Goal: Use online tool/utility

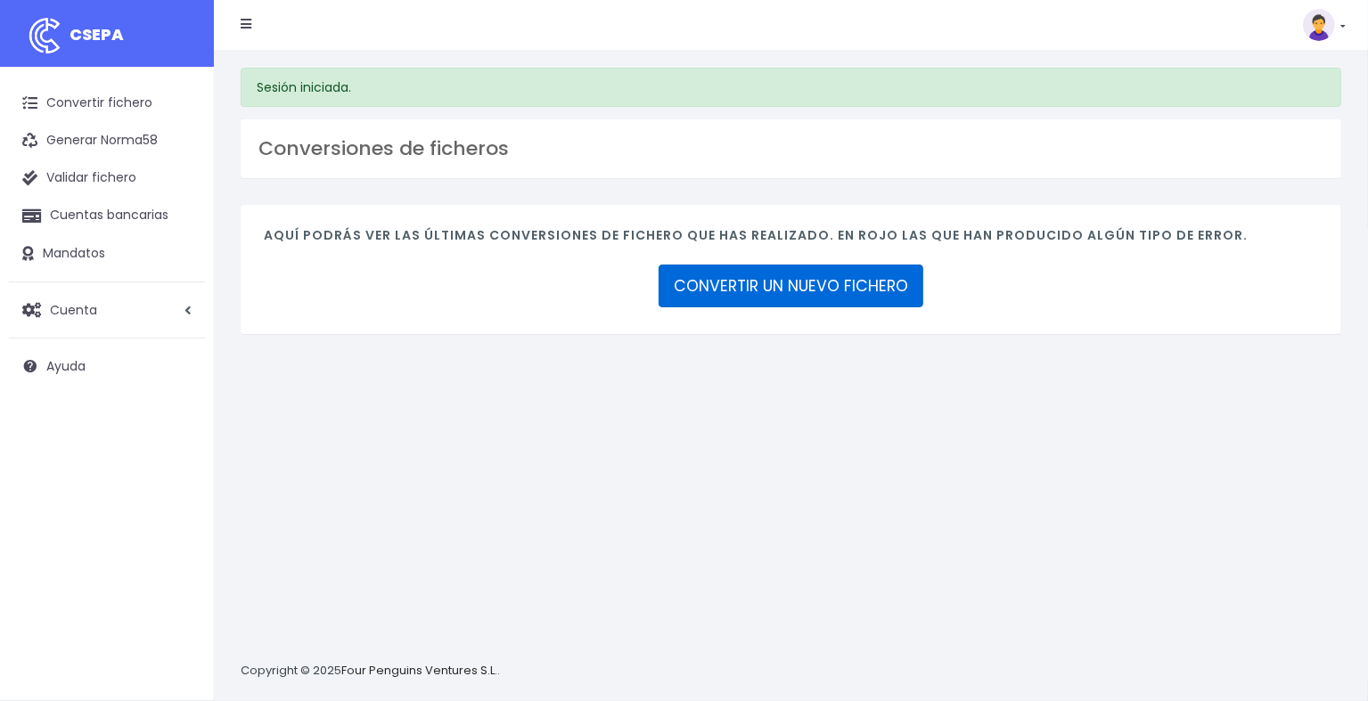
click at [763, 283] on link "CONVERTIR UN NUEVO FICHERO" at bounding box center [791, 286] width 265 height 43
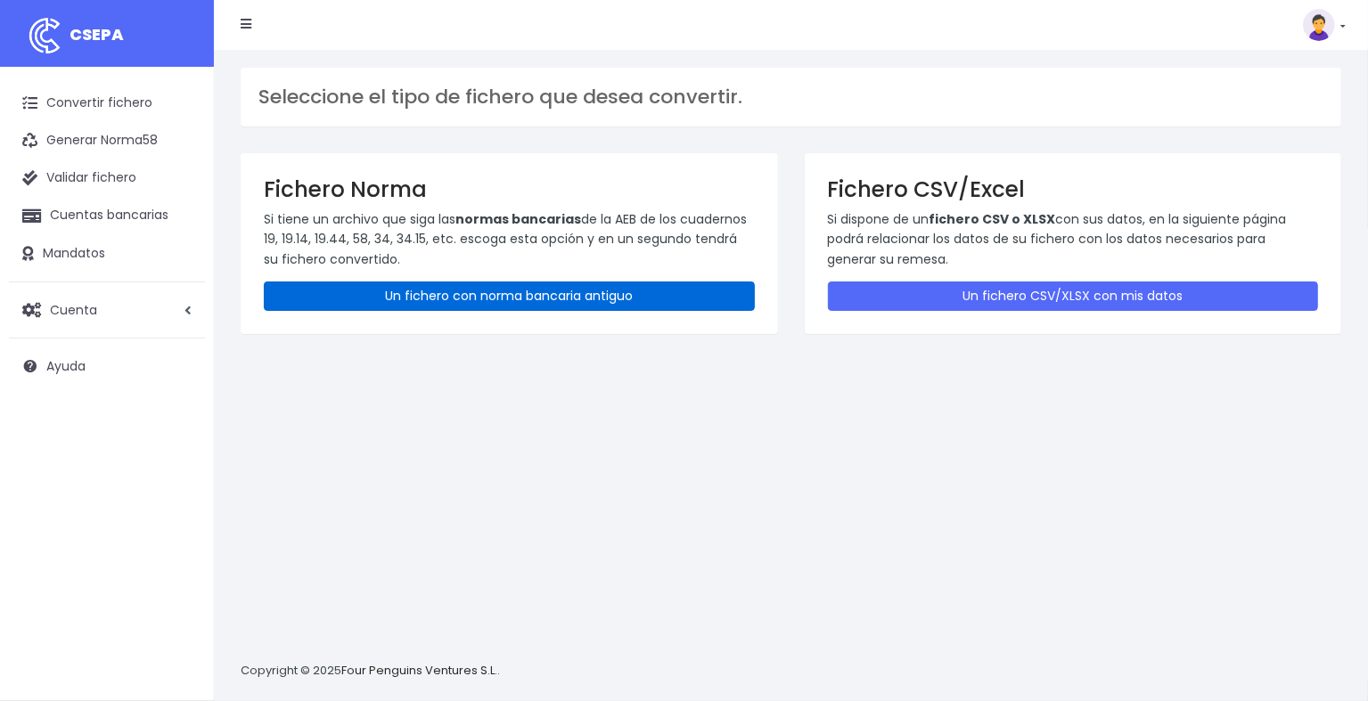
click at [670, 289] on link "Un fichero con norma bancaria antiguo" at bounding box center [509, 296] width 491 height 29
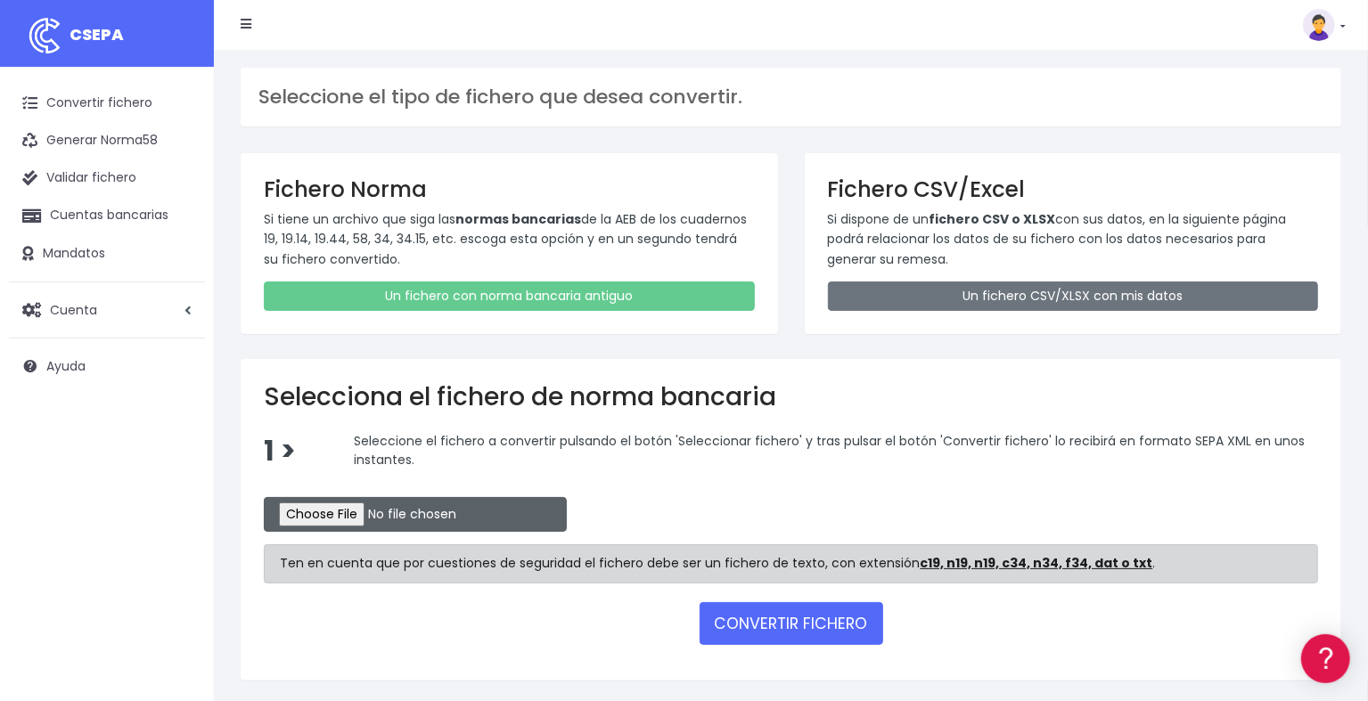
click at [385, 514] on input "file" at bounding box center [415, 514] width 303 height 35
type input "C:\fakepath\1000012.N19"
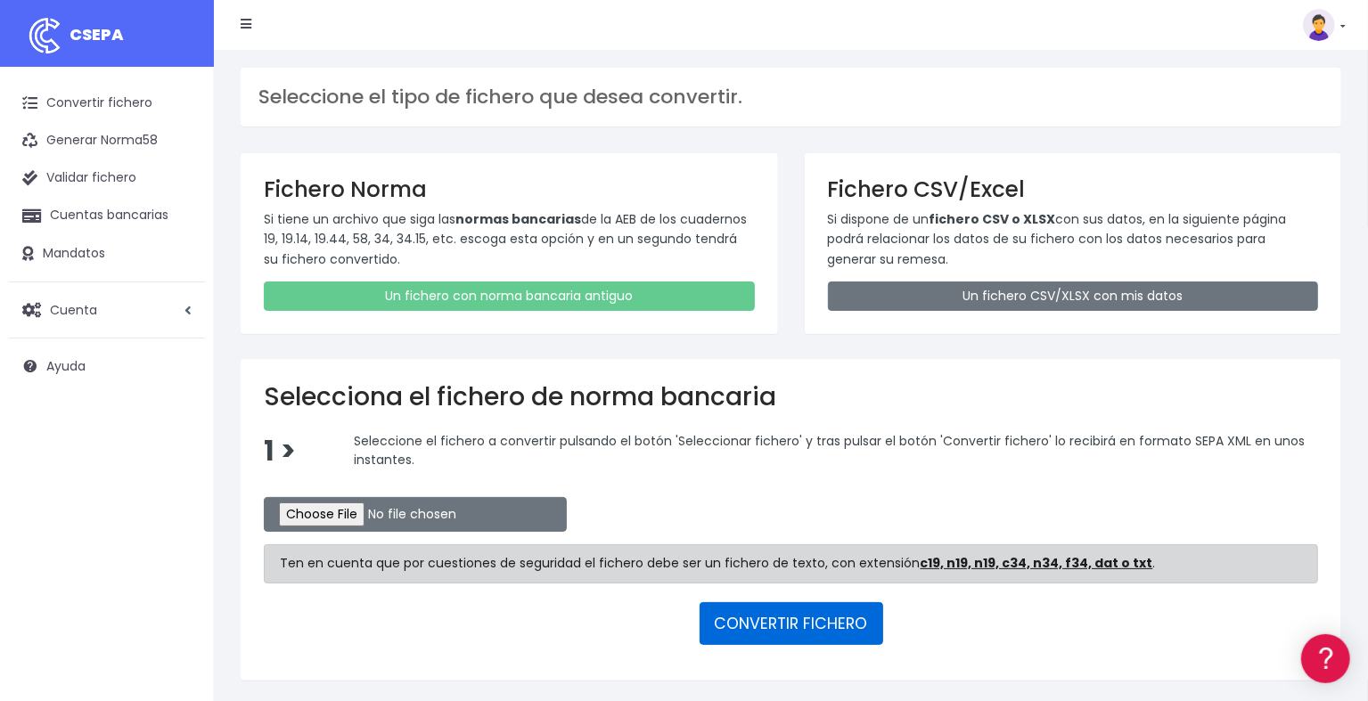
click at [832, 608] on button "CONVERTIR FICHERO" at bounding box center [792, 623] width 184 height 43
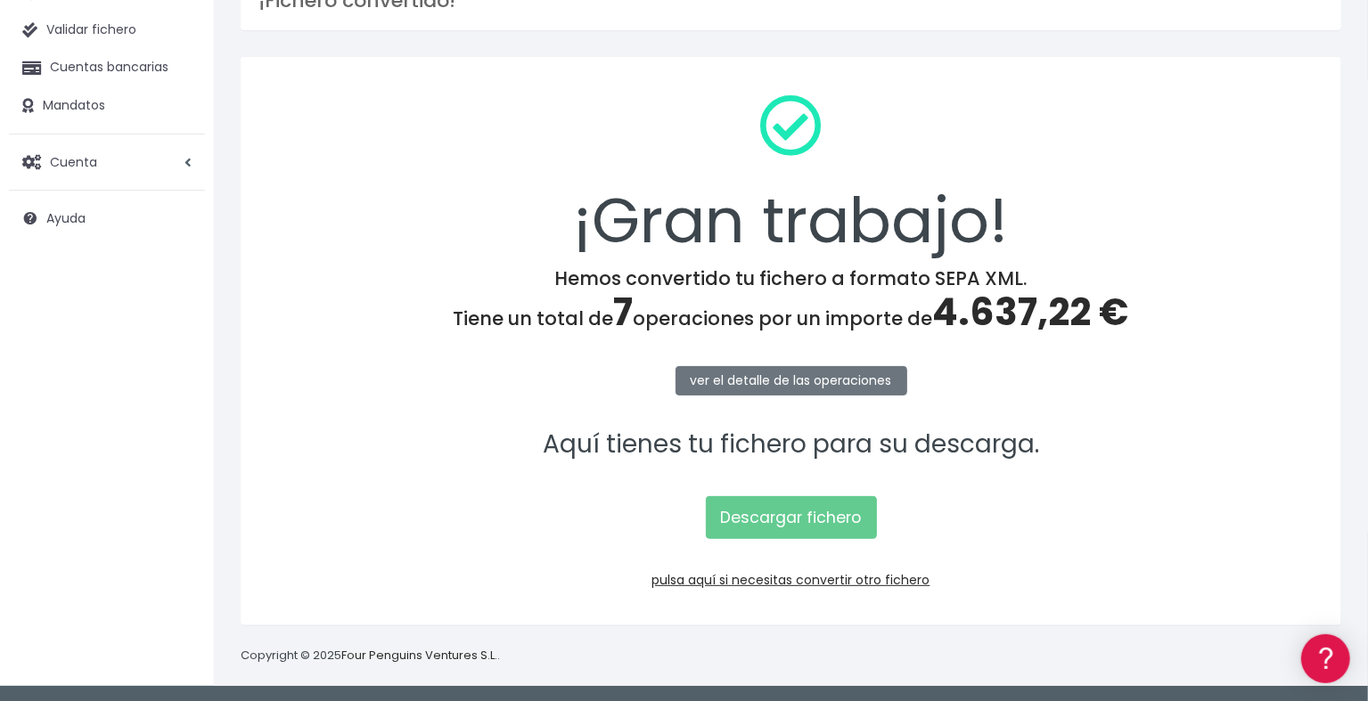
scroll to position [149, 0]
click at [808, 519] on link "Descargar fichero" at bounding box center [791, 517] width 171 height 43
